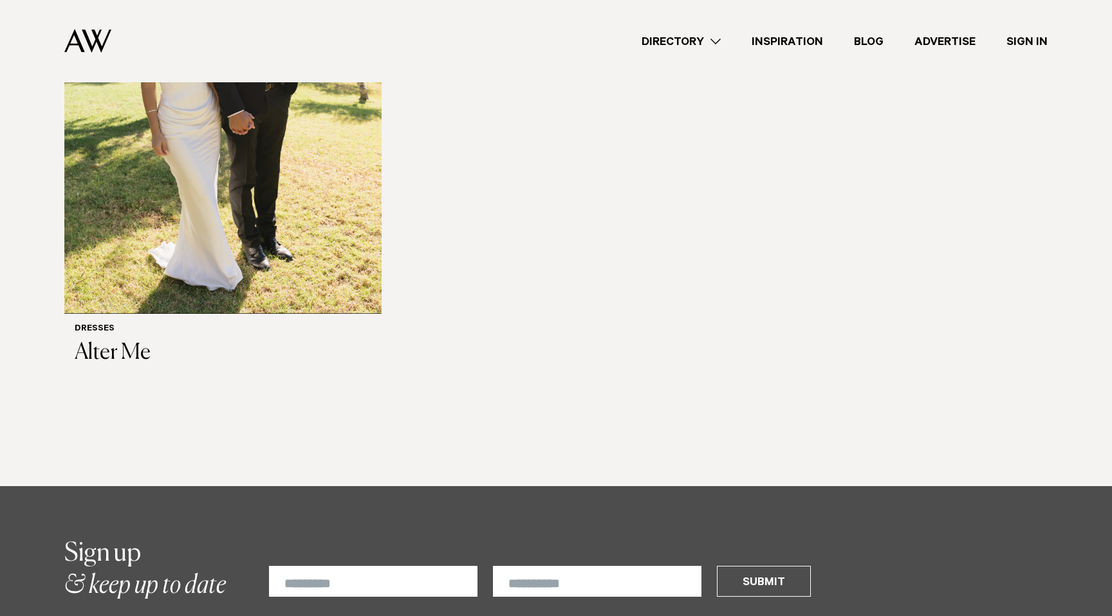
scroll to position [596, 0]
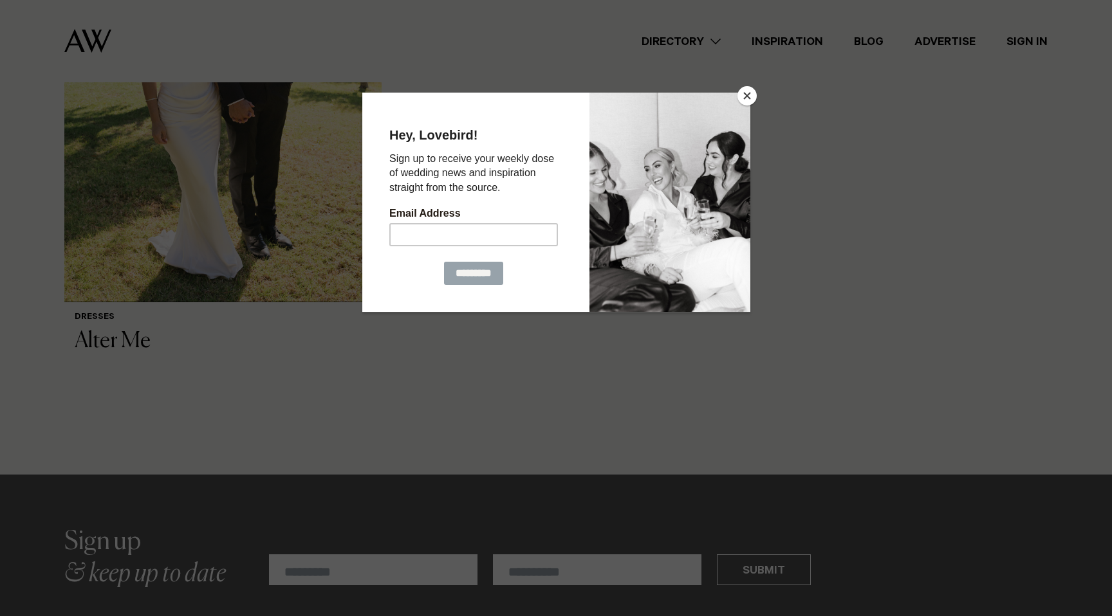
click at [744, 97] on button "Close" at bounding box center [746, 95] width 19 height 19
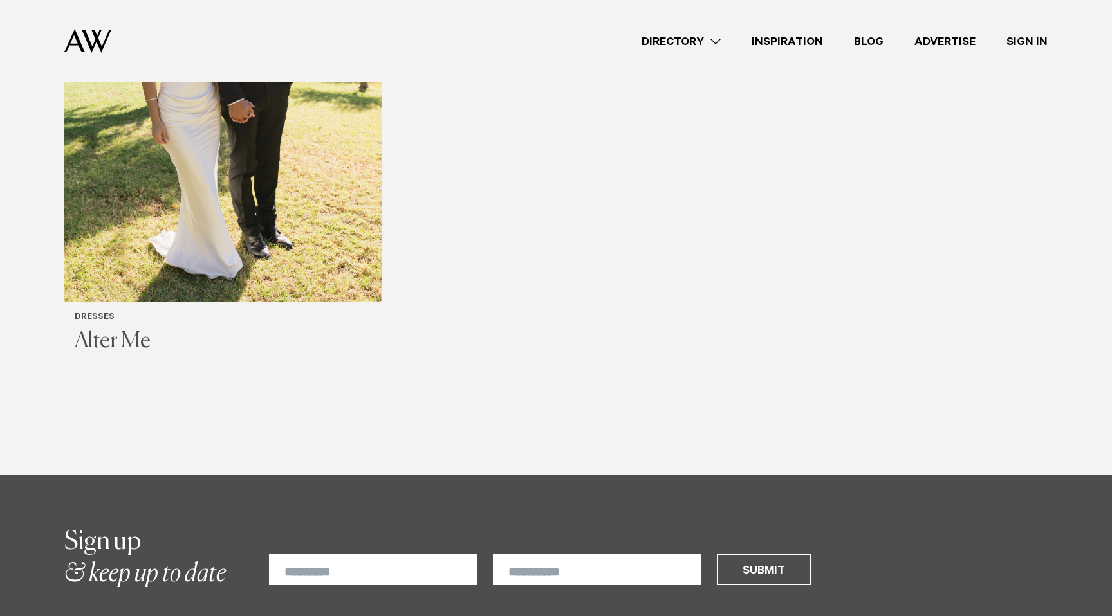
click at [103, 329] on h3 "Alter Me" at bounding box center [223, 342] width 297 height 26
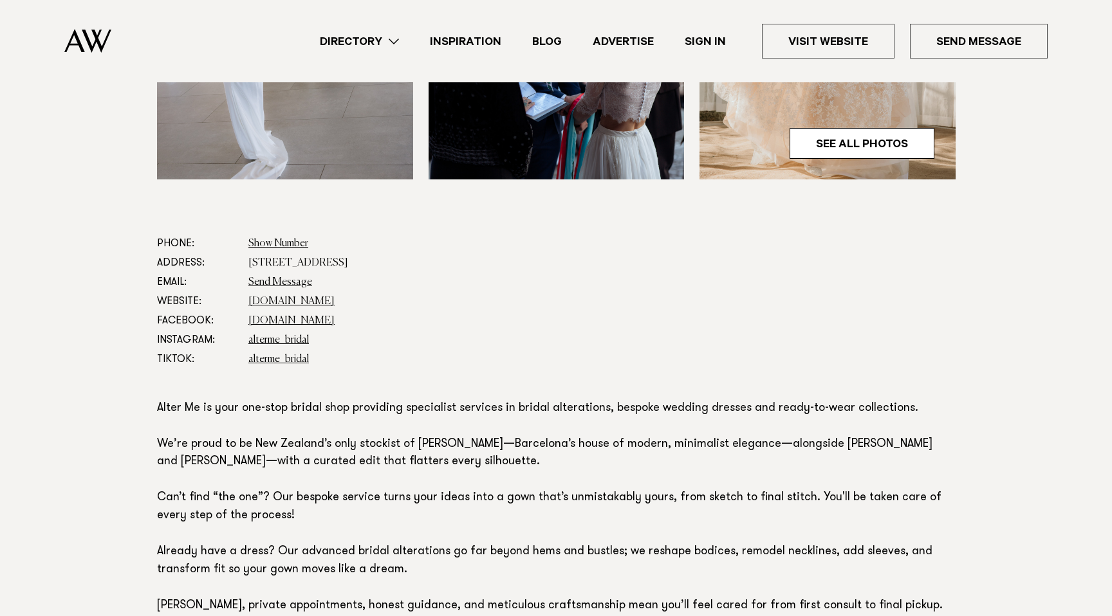
scroll to position [576, 0]
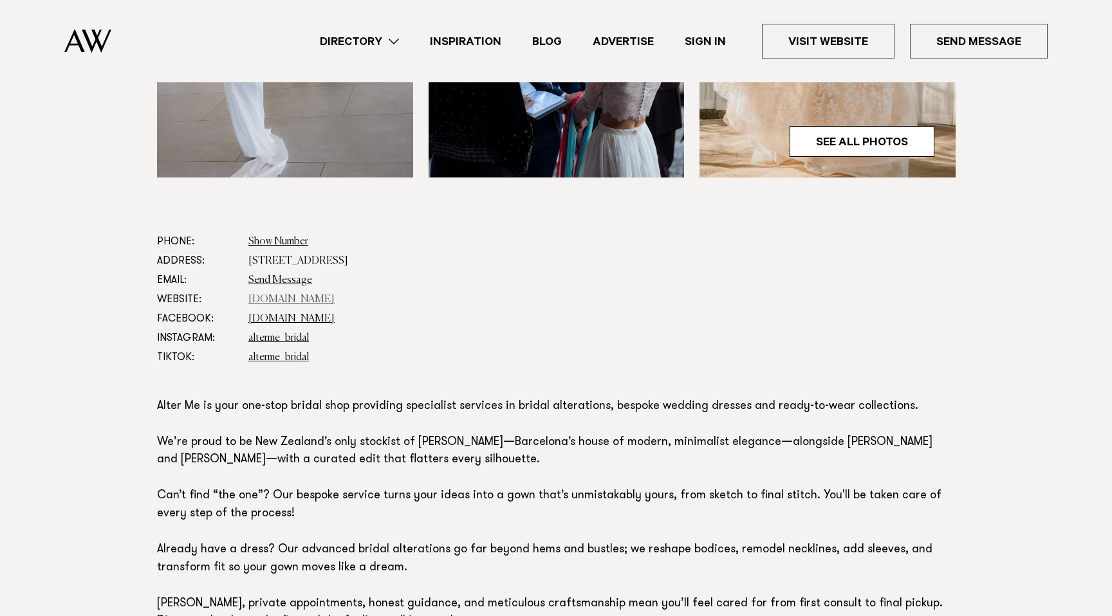
click at [290, 299] on link "alterme.co.nz" at bounding box center [291, 300] width 86 height 10
click at [405, 44] on link "Directory" at bounding box center [359, 41] width 110 height 17
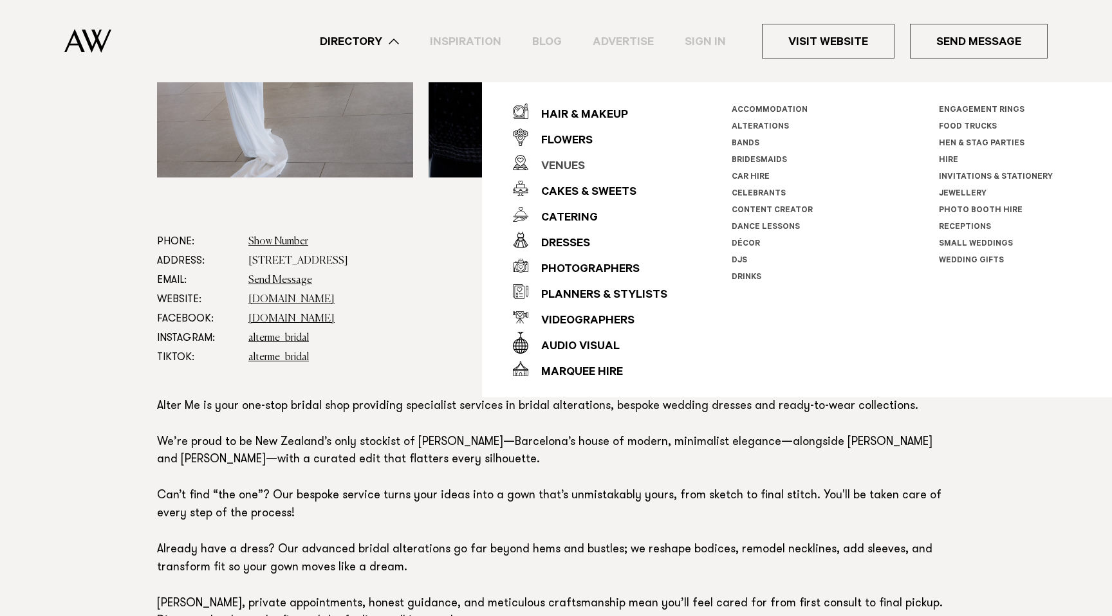
click at [571, 161] on div "Venues" at bounding box center [556, 167] width 57 height 26
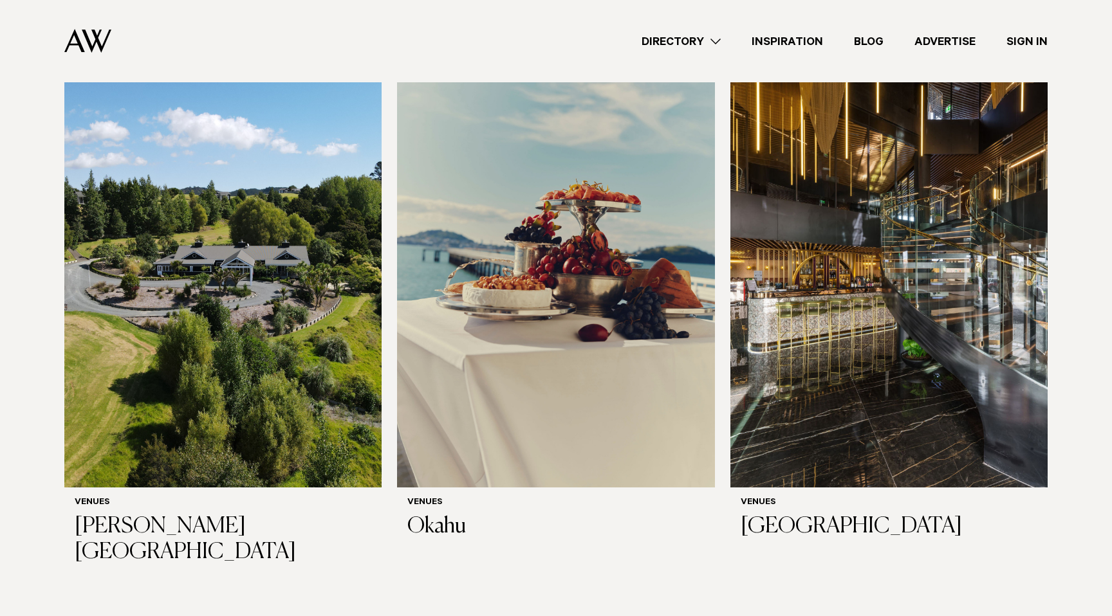
scroll to position [7908, 0]
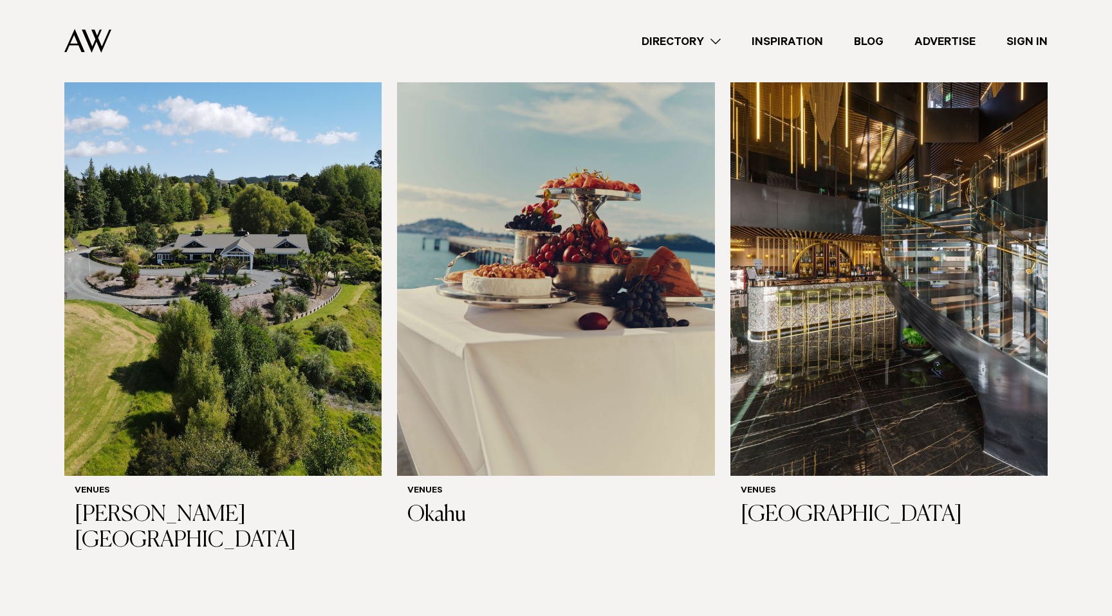
click at [709, 41] on link "Directory" at bounding box center [681, 41] width 110 height 17
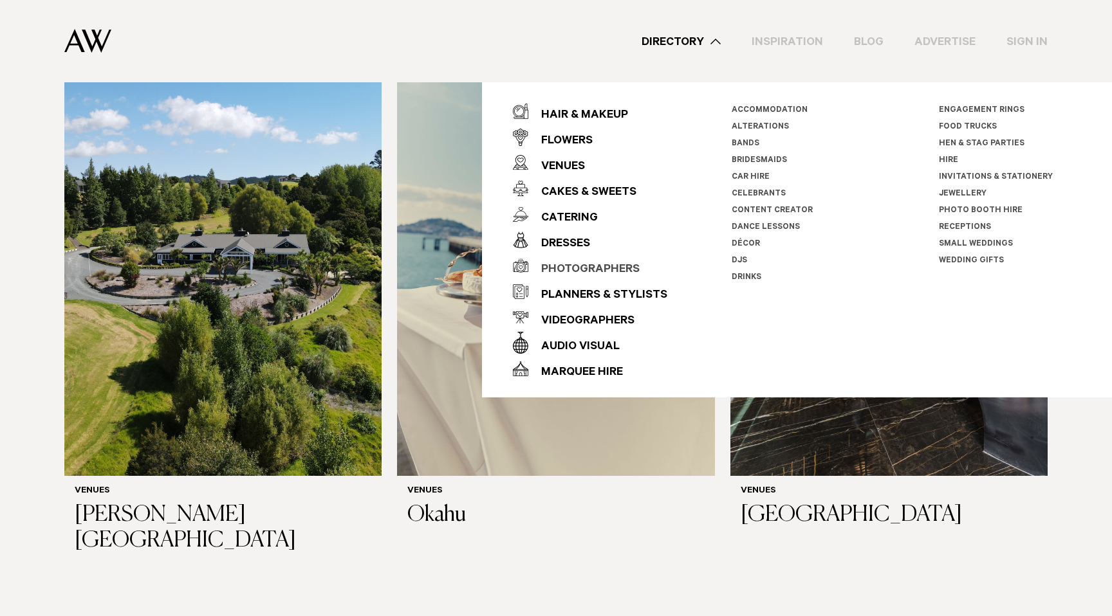
click at [608, 262] on div "Photographers" at bounding box center [583, 270] width 111 height 26
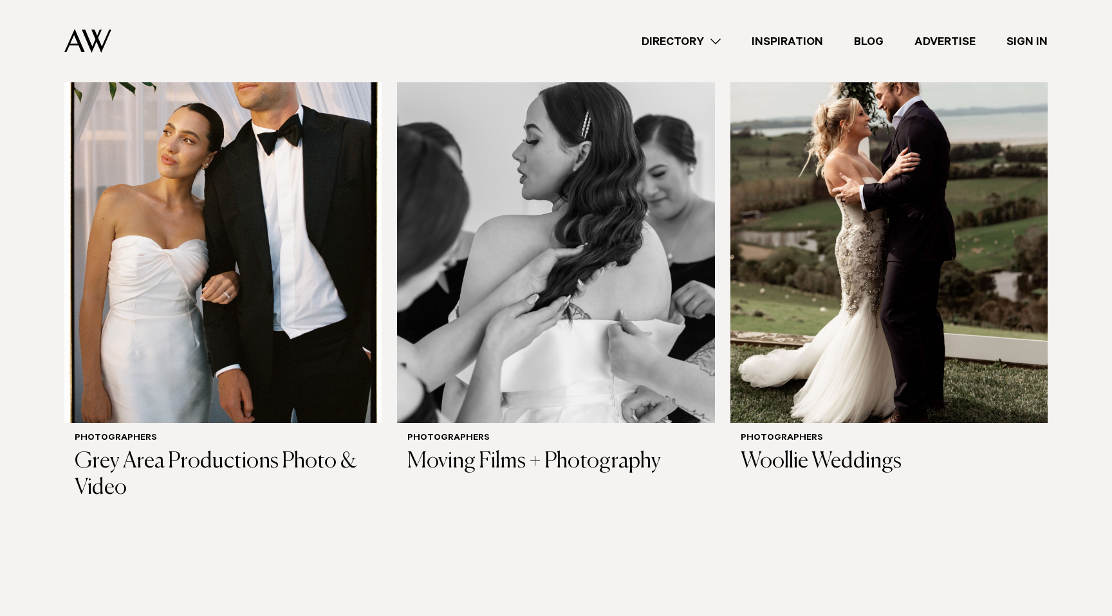
scroll to position [4743, 0]
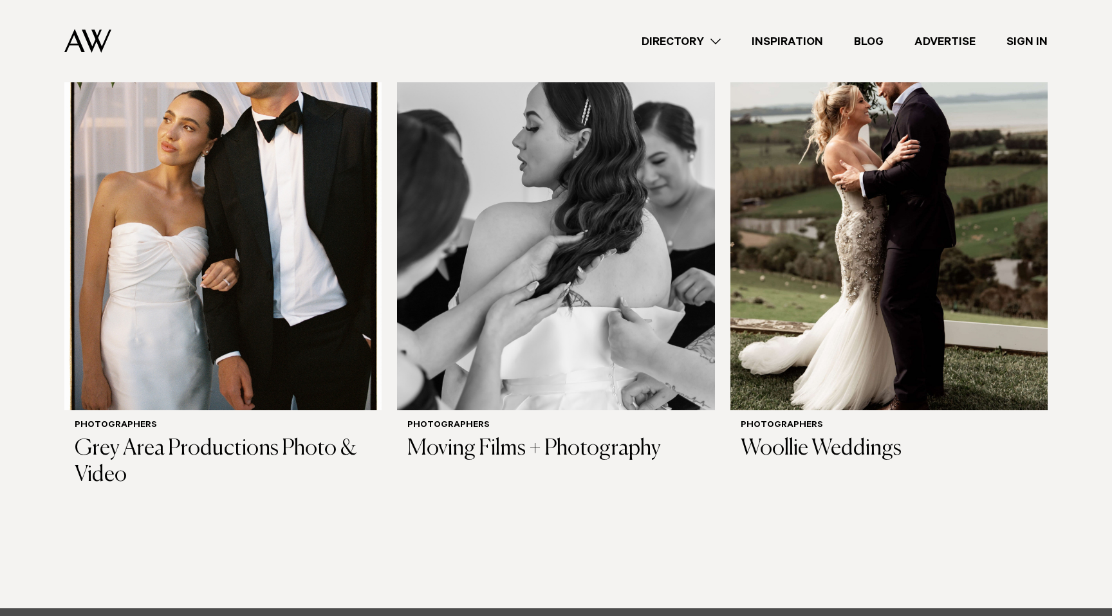
click at [720, 43] on link "Directory" at bounding box center [681, 41] width 110 height 17
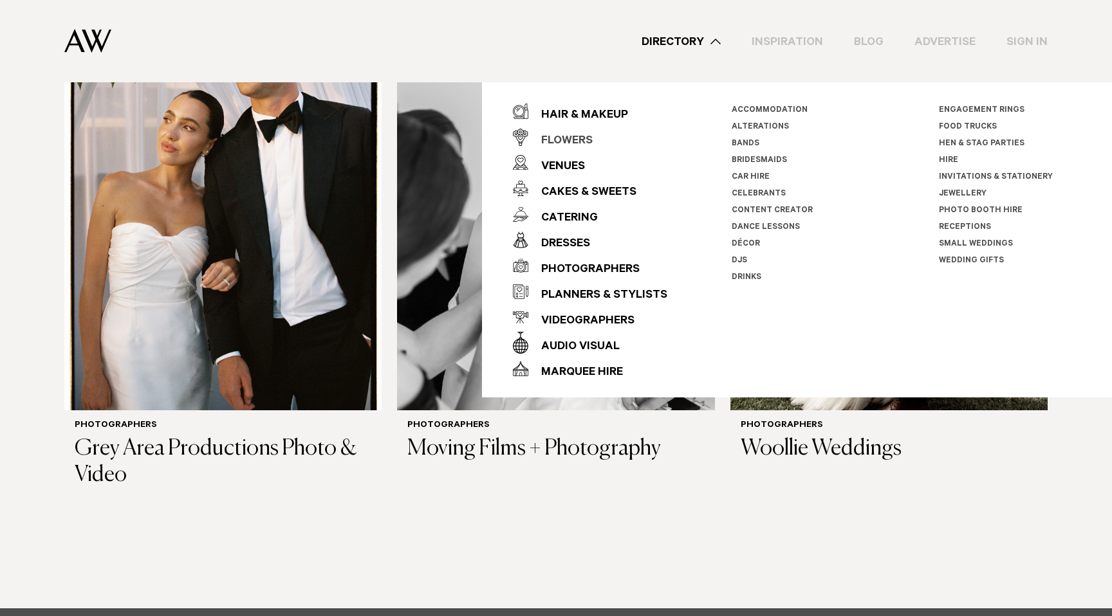
click at [576, 135] on div "Flowers" at bounding box center [560, 142] width 64 height 26
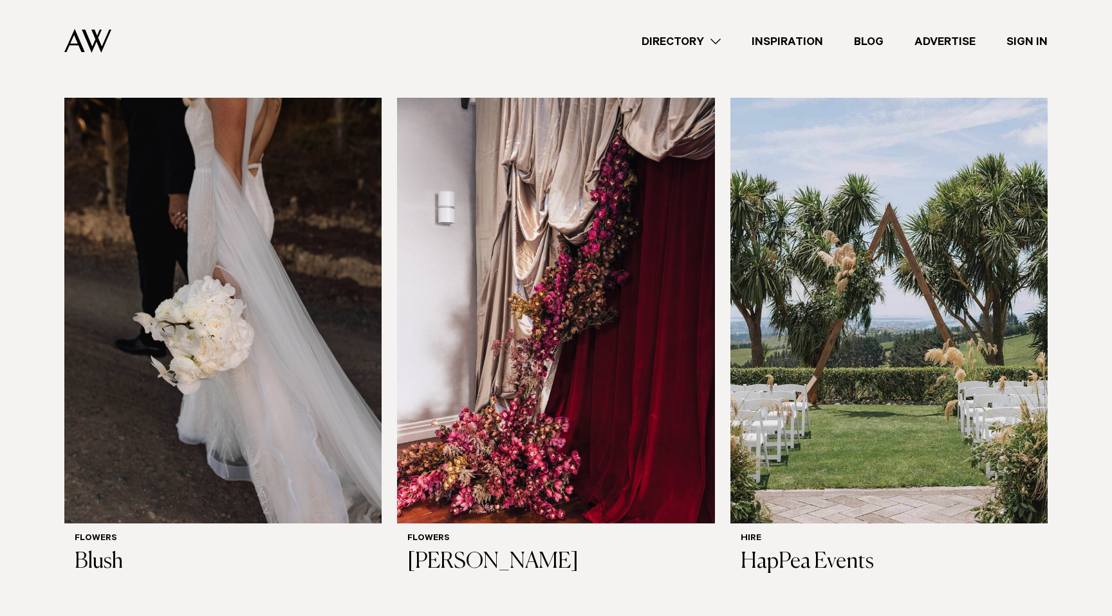
scroll to position [1420, 0]
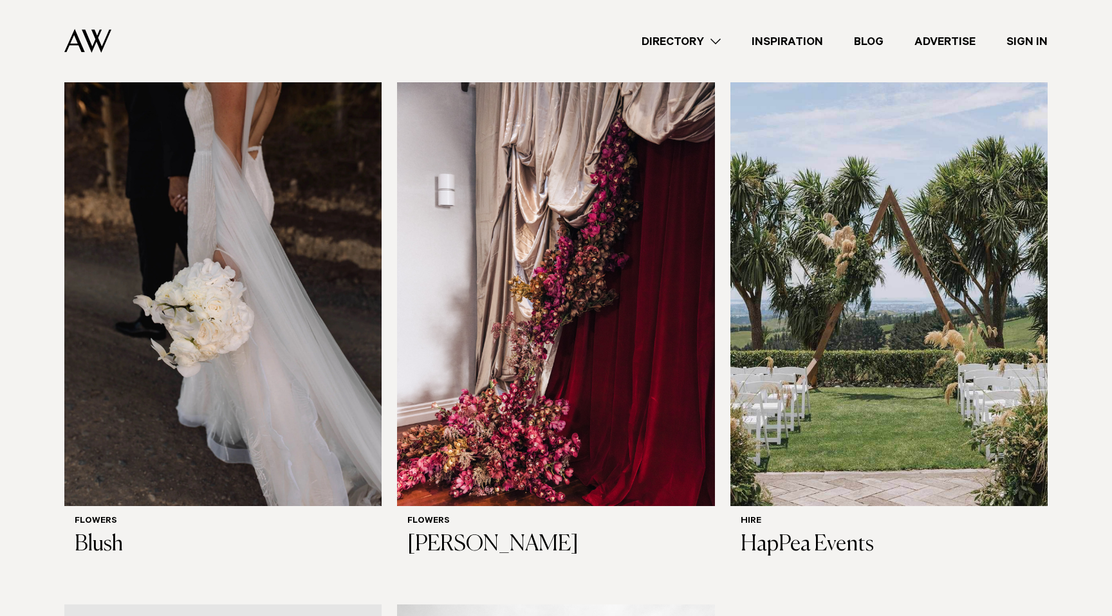
click at [716, 47] on link "Directory" at bounding box center [681, 41] width 110 height 17
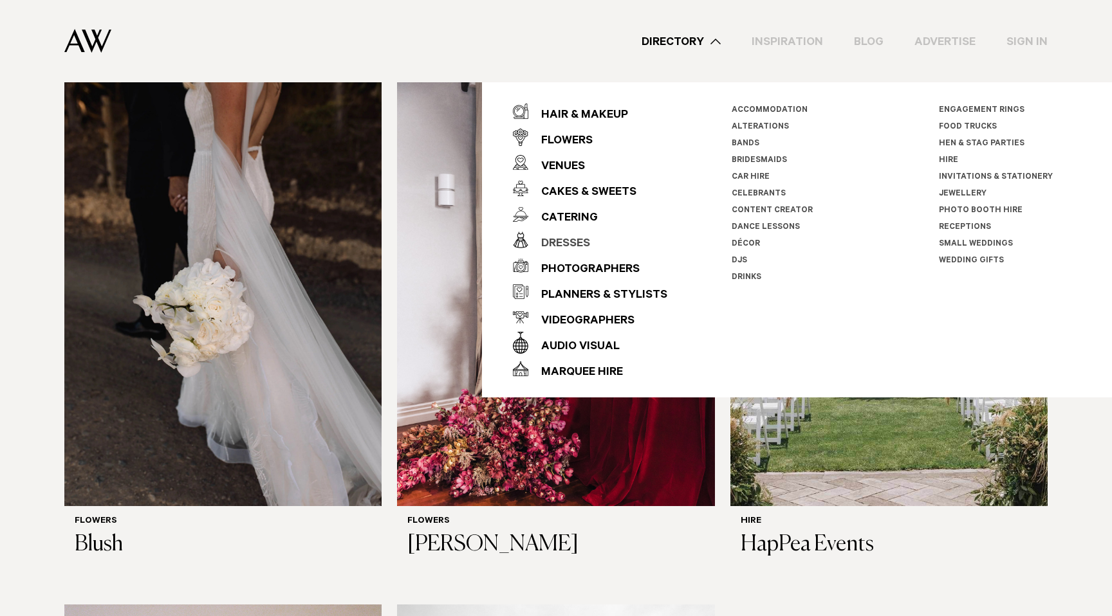
click at [578, 243] on div "Dresses" at bounding box center [559, 245] width 62 height 26
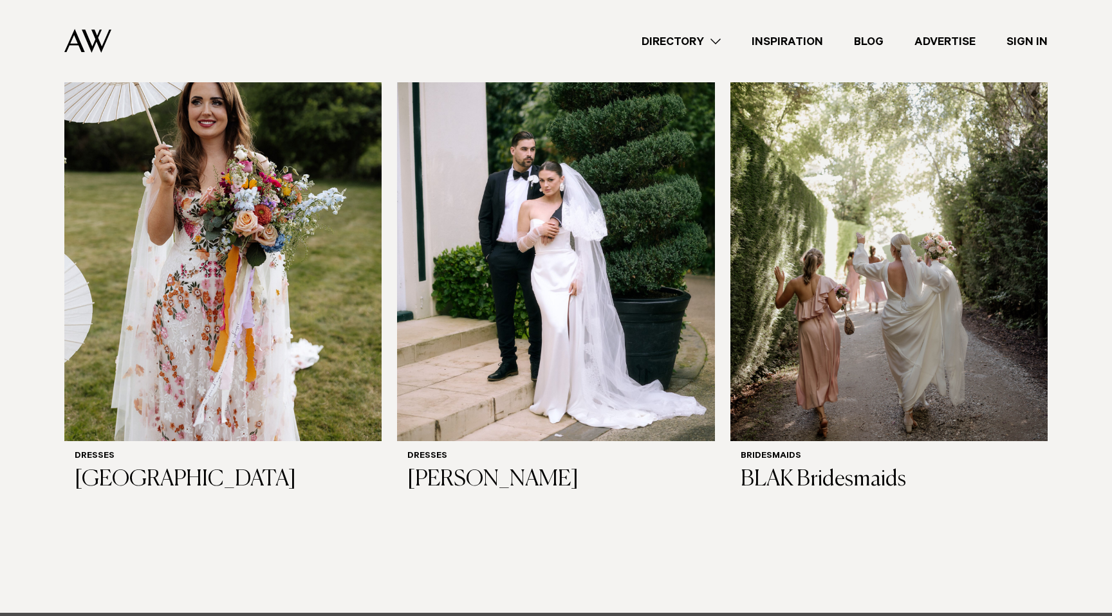
scroll to position [942, 0]
